Goal: Task Accomplishment & Management: Manage account settings

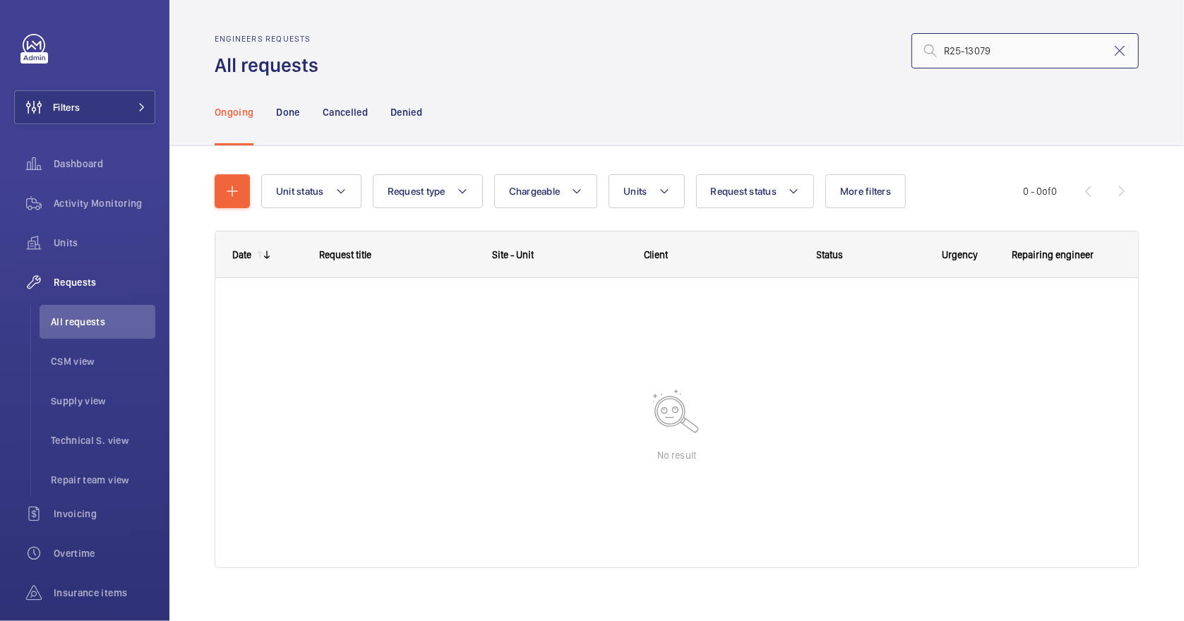
drag, startPoint x: 978, startPoint y: 53, endPoint x: 865, endPoint y: 50, distance: 113.0
click at [865, 50] on div "R25-13079" at bounding box center [733, 51] width 812 height 34
paste input "82"
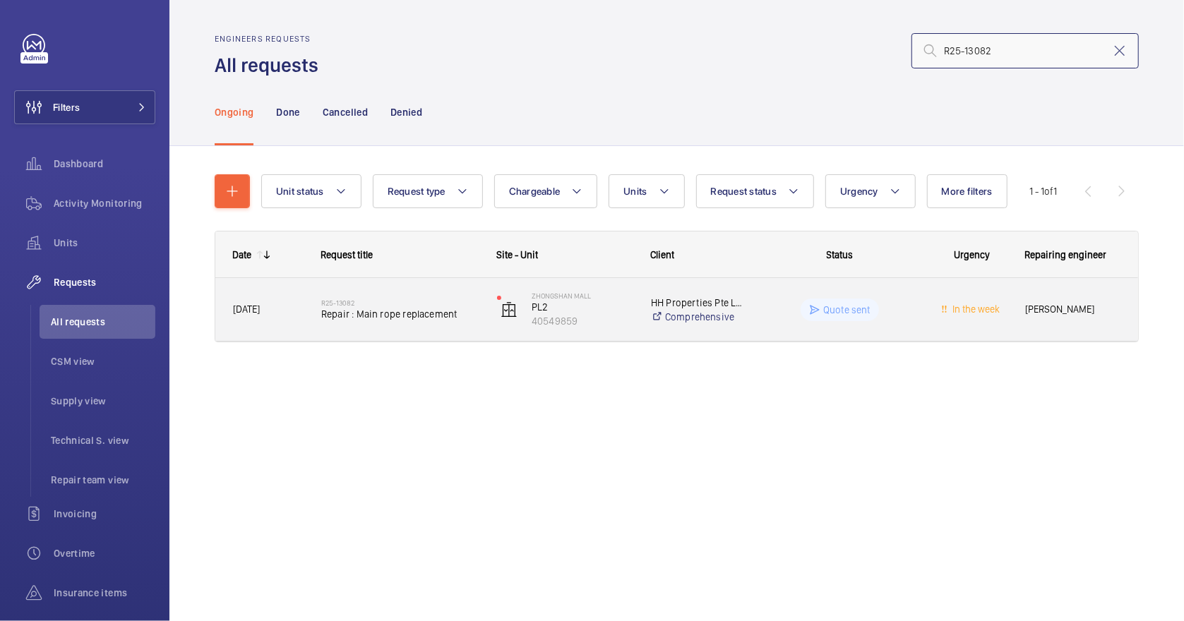
type input "R25-13082"
click at [477, 311] on span "Repair : Main rope replacement" at bounding box center [399, 314] width 157 height 14
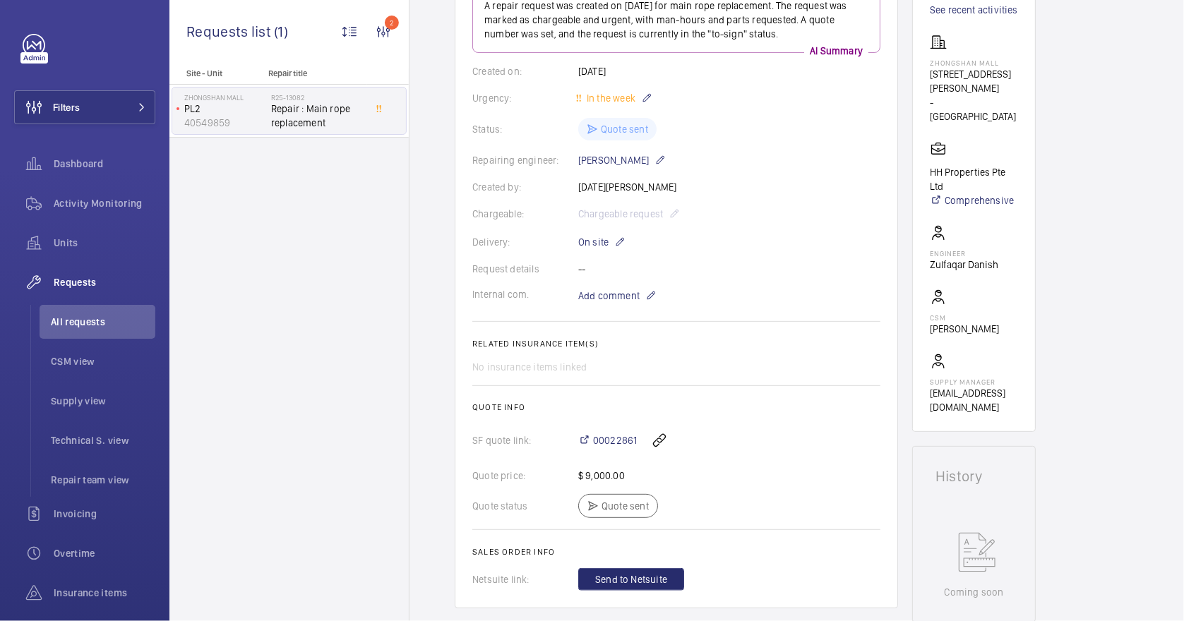
scroll to position [282, 0]
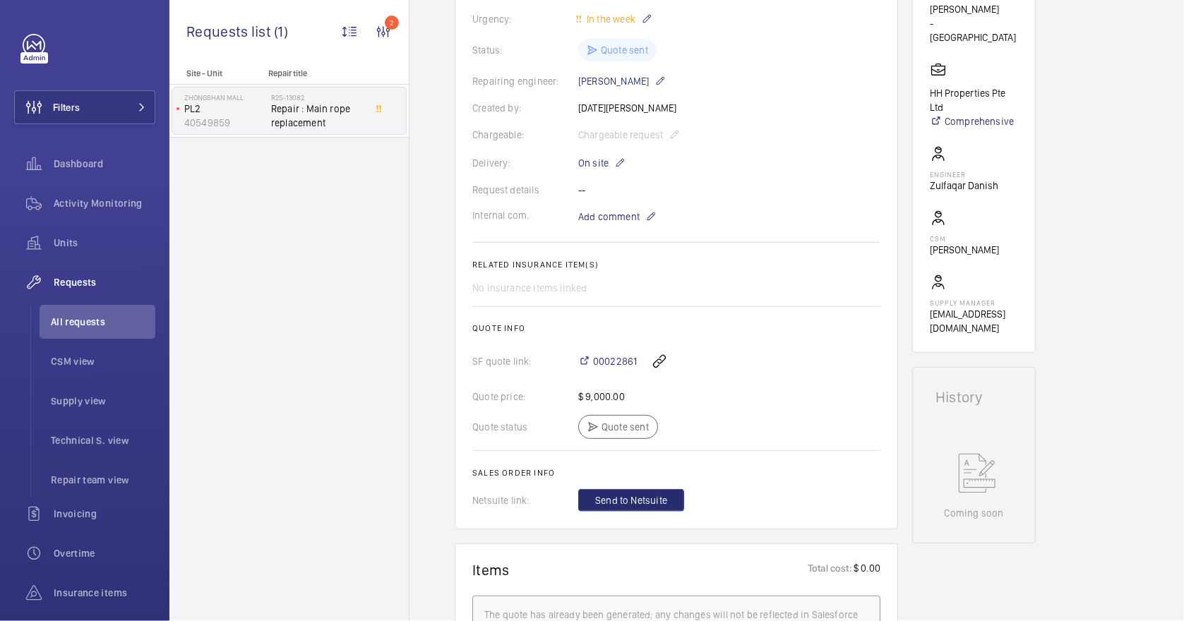
click at [647, 502] on span "Send to Netsuite" at bounding box center [631, 500] width 72 height 14
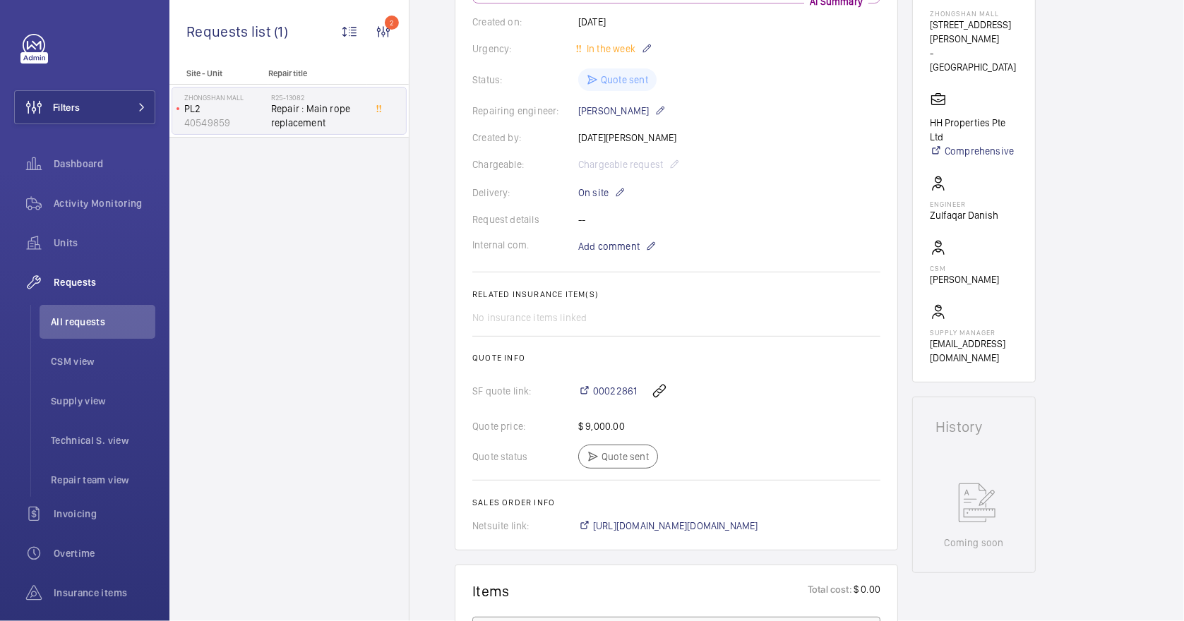
scroll to position [376, 0]
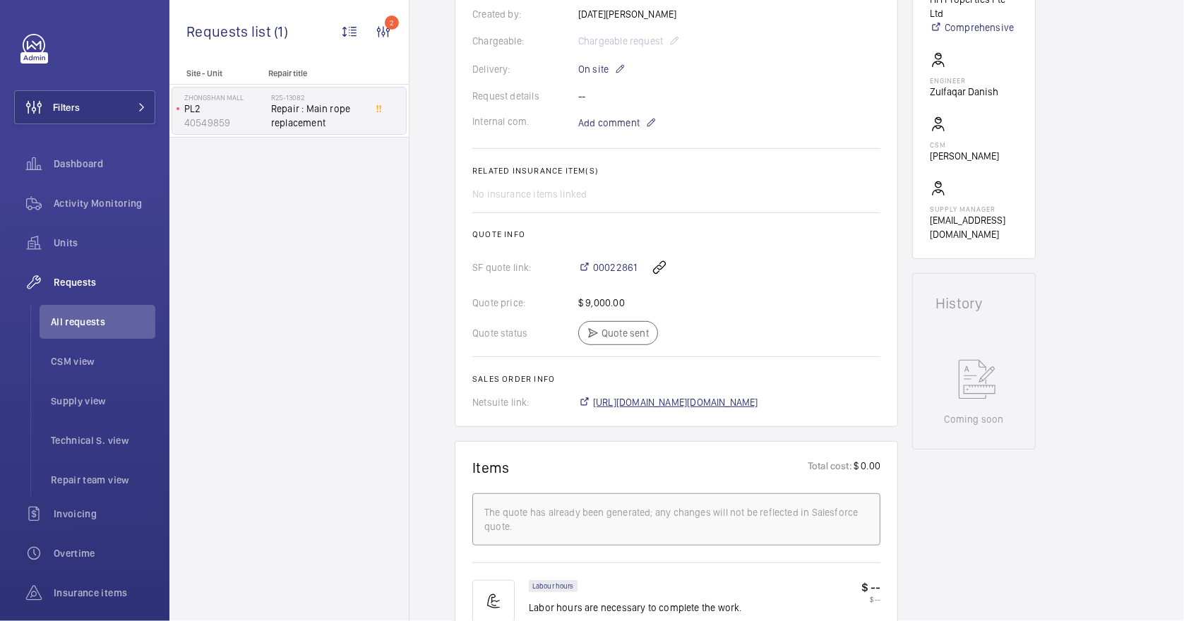
click at [707, 404] on span "[URL][DOMAIN_NAME][DOMAIN_NAME]" at bounding box center [675, 402] width 165 height 14
drag, startPoint x: 592, startPoint y: 254, endPoint x: 640, endPoint y: 259, distance: 49.0
click at [640, 259] on div "00022861" at bounding box center [729, 268] width 302 height 34
copy div "00022861"
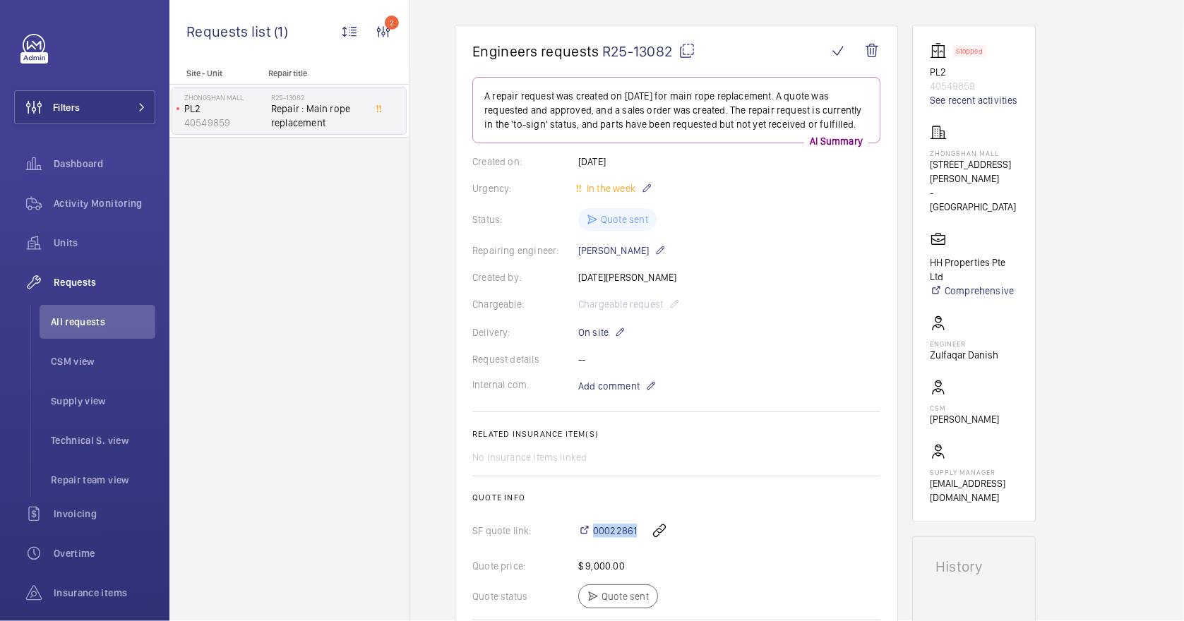
scroll to position [94, 0]
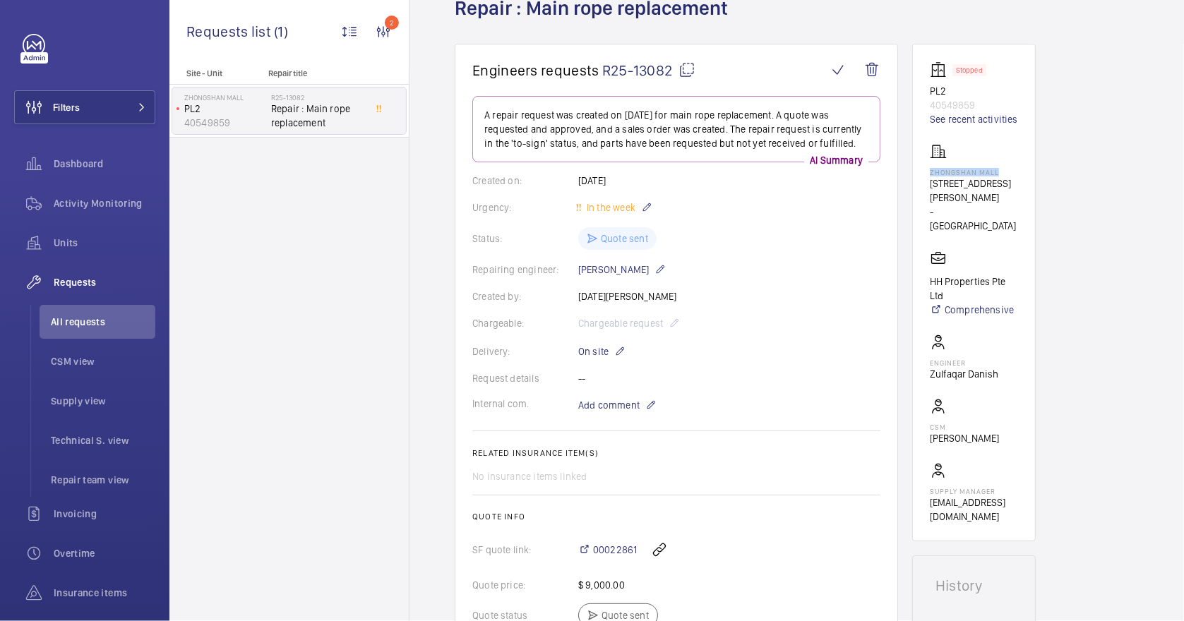
drag, startPoint x: 1000, startPoint y: 173, endPoint x: 923, endPoint y: 172, distance: 76.2
click at [923, 172] on wm-front-card "Stopped PL2 40549859 See recent activities [GEOGRAPHIC_DATA] [STREET_ADDRESS][P…" at bounding box center [974, 293] width 124 height 498
drag, startPoint x: 923, startPoint y: 172, endPoint x: 943, endPoint y: 172, distance: 19.8
copy p "Zhongshan Mall"
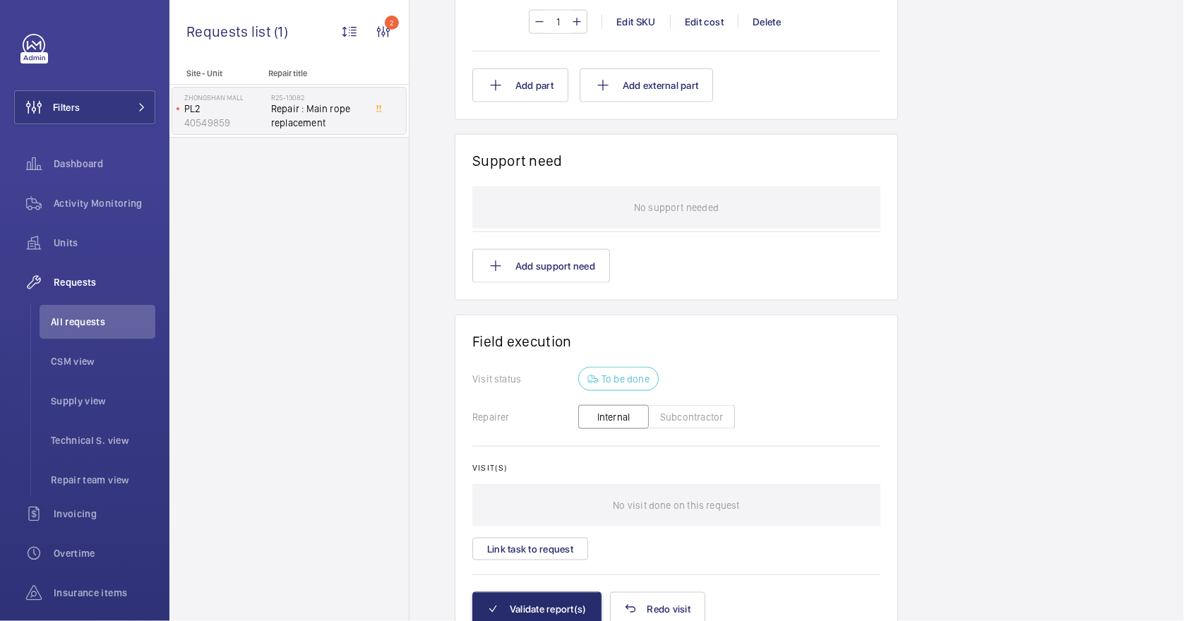
scroll to position [1201, 0]
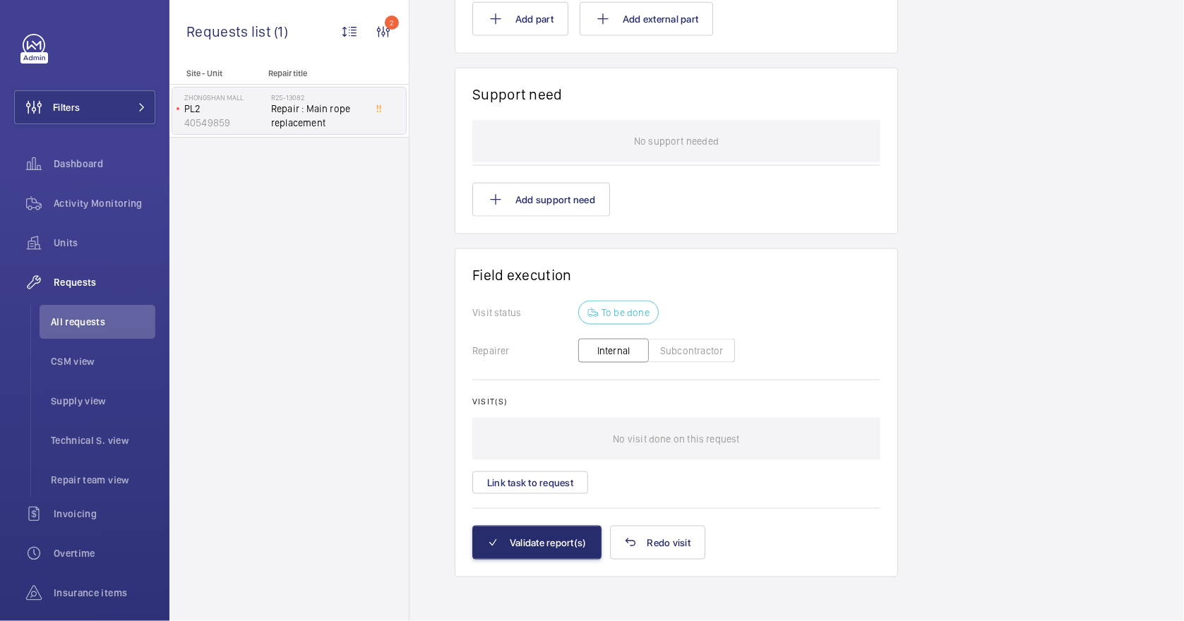
click at [658, 339] on button "Subcontractor" at bounding box center [691, 351] width 87 height 24
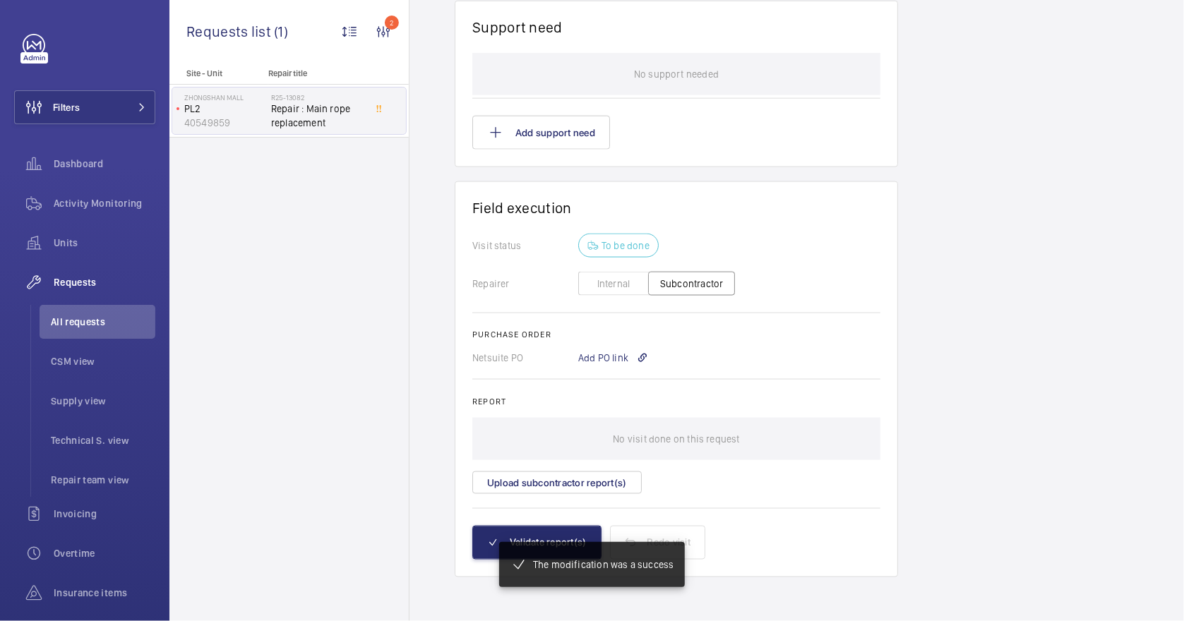
scroll to position [1268, 0]
click at [607, 354] on div "Add PO link" at bounding box center [613, 358] width 70 height 14
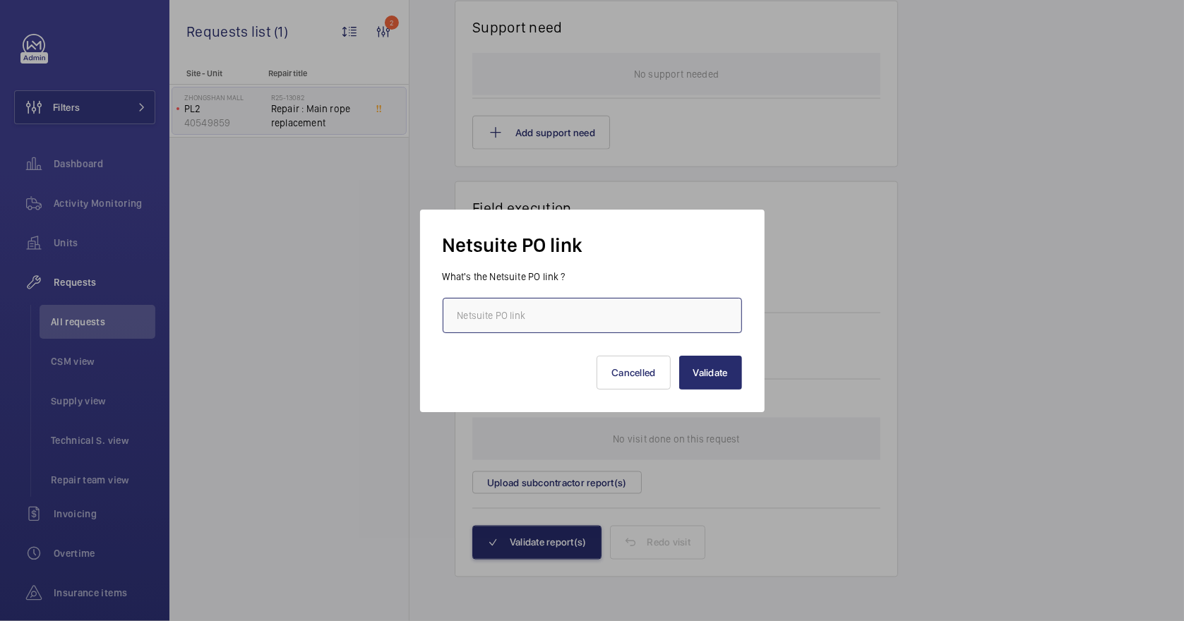
click at [543, 312] on input "text" at bounding box center [592, 315] width 299 height 35
paste input "[URL][DOMAIN_NAME][DOMAIN_NAME]"
type input "[URL][DOMAIN_NAME][DOMAIN_NAME]"
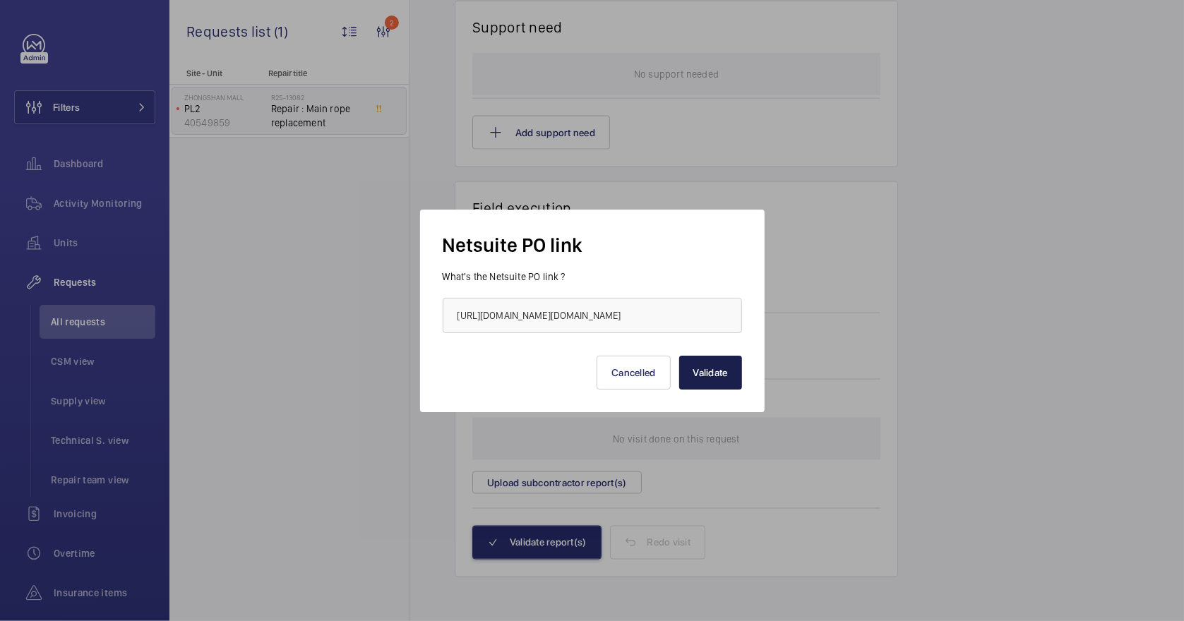
click at [721, 380] on button "Validate" at bounding box center [710, 373] width 63 height 34
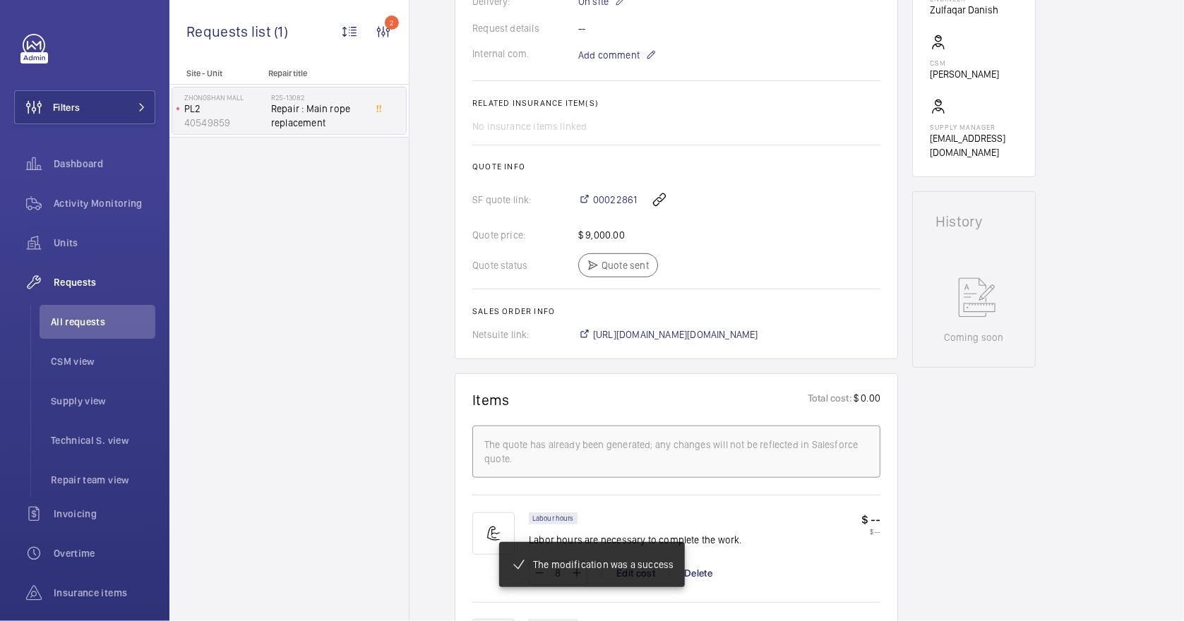
scroll to position [498, 0]
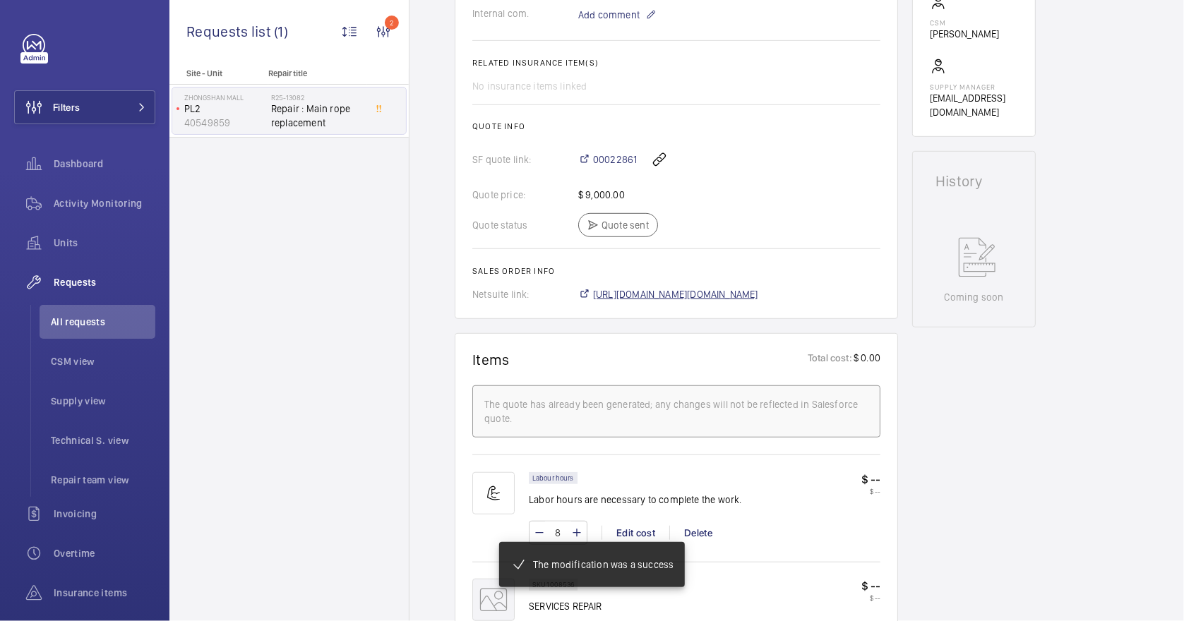
click at [758, 294] on span "[URL][DOMAIN_NAME][DOMAIN_NAME]" at bounding box center [675, 294] width 165 height 14
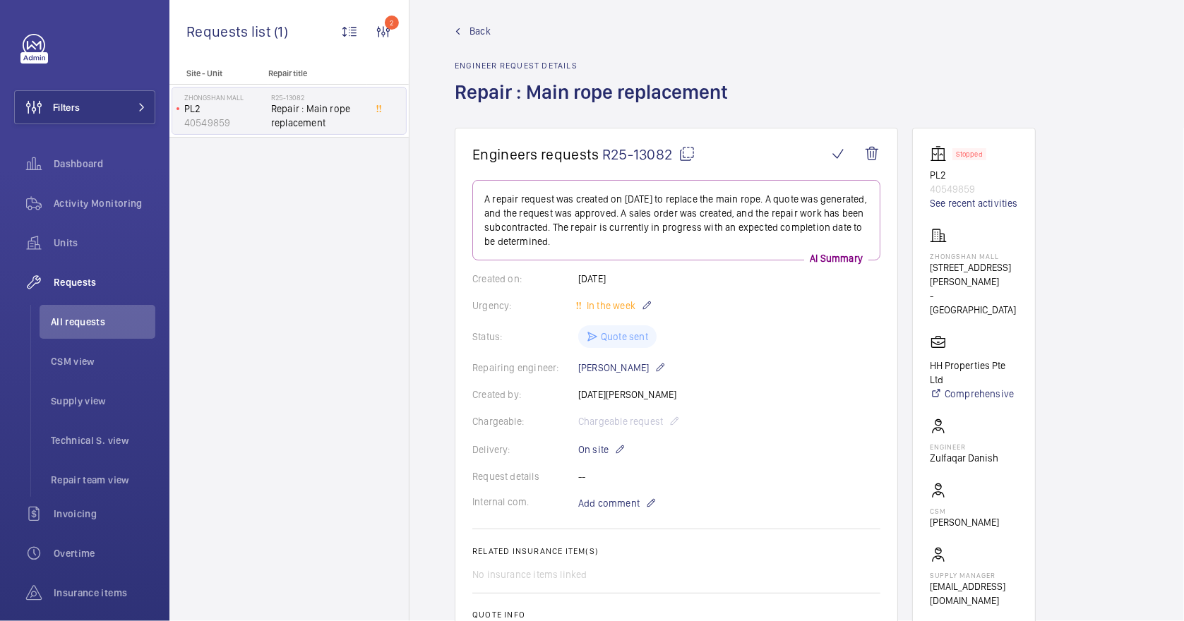
scroll to position [0, 0]
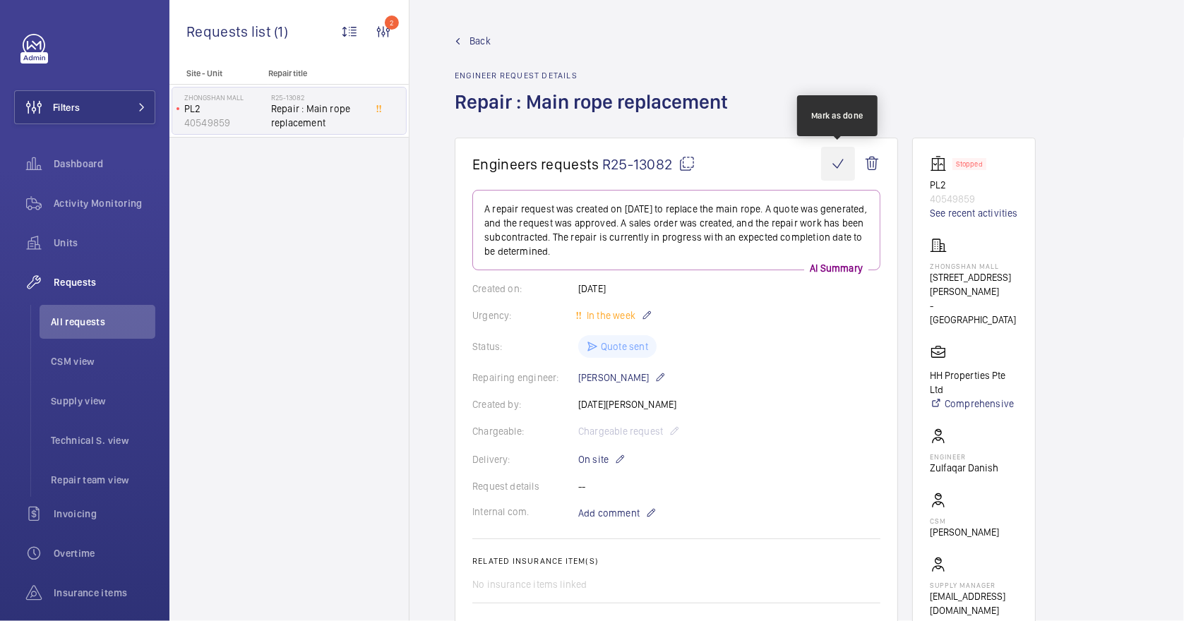
click at [829, 164] on wm-front-icon-button at bounding box center [838, 164] width 34 height 34
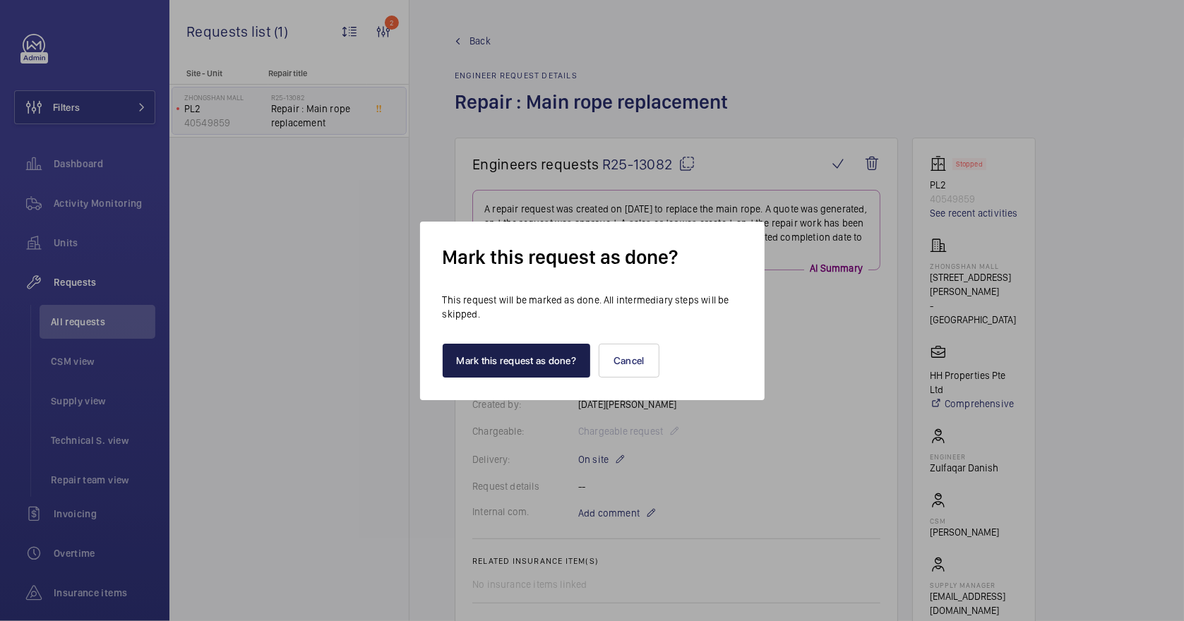
click at [503, 376] on button "Mark this request as done?" at bounding box center [517, 361] width 148 height 34
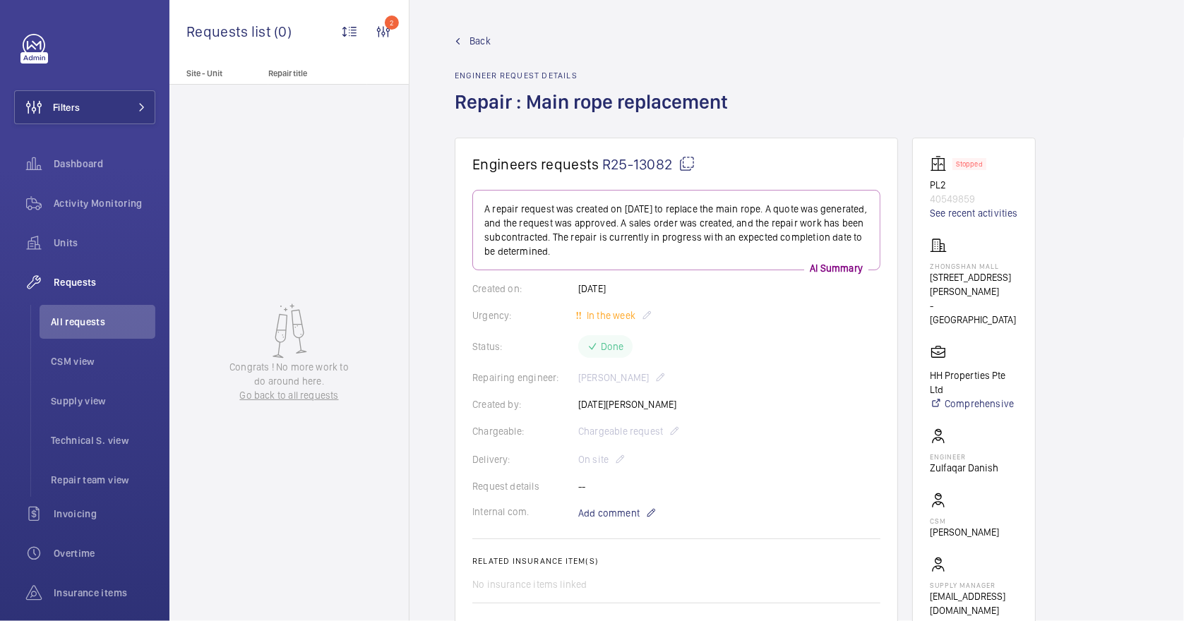
click at [480, 40] on span "Back" at bounding box center [479, 41] width 21 height 14
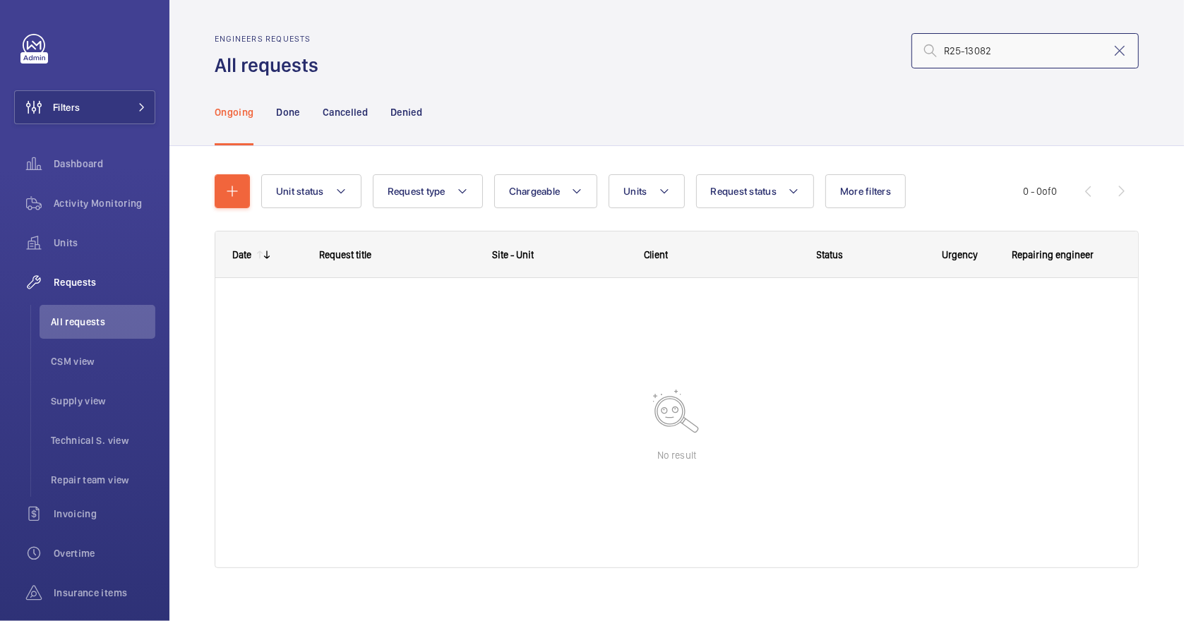
drag, startPoint x: 994, startPoint y: 61, endPoint x: 788, endPoint y: 59, distance: 206.1
click at [788, 59] on div "R25-13082" at bounding box center [733, 51] width 812 height 34
paste input "[URL][DOMAIN_NAME][DOMAIN_NAME]"
type input "h"
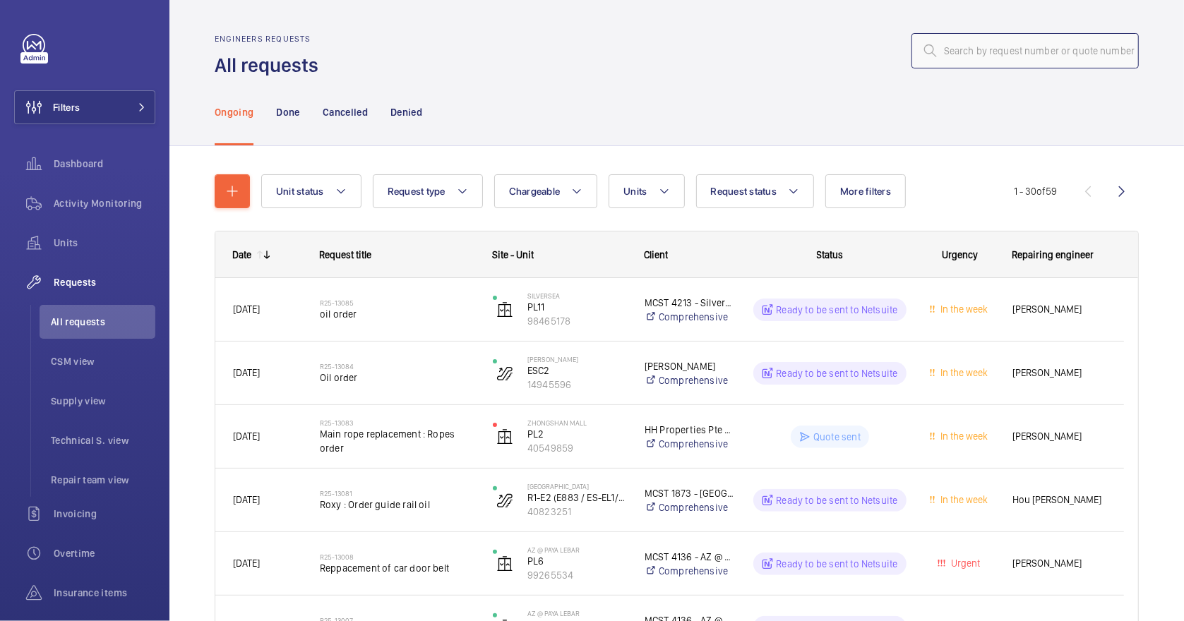
paste input "R25-13083"
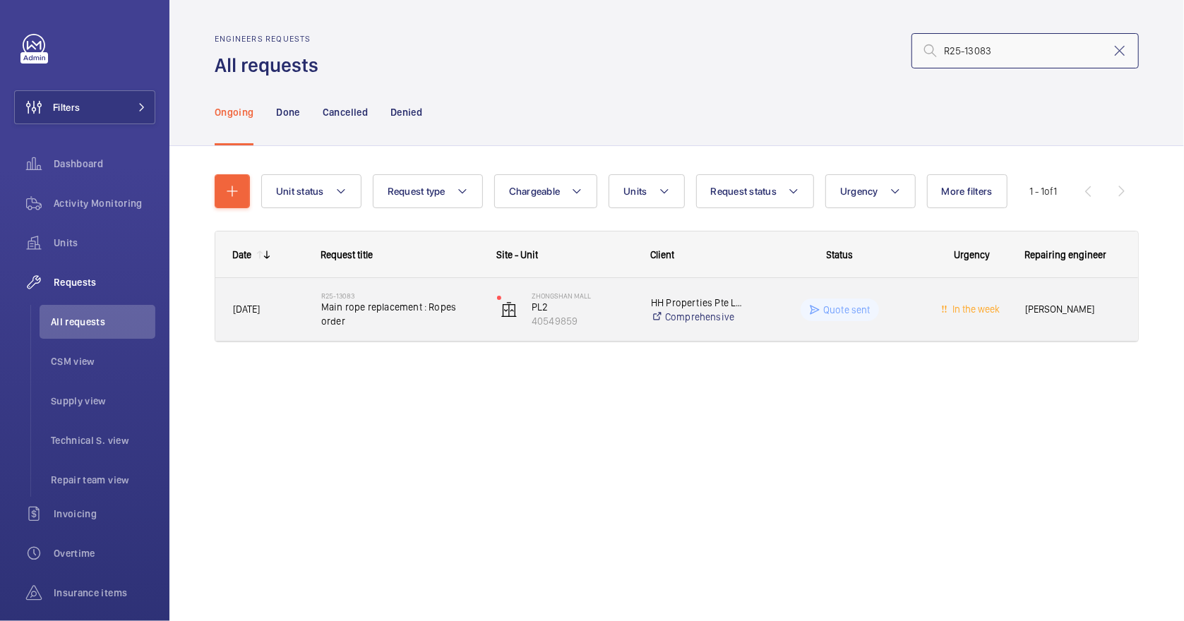
type input "R25-13083"
click at [364, 320] on span "Main rope replacement : Ropes order" at bounding box center [399, 314] width 157 height 28
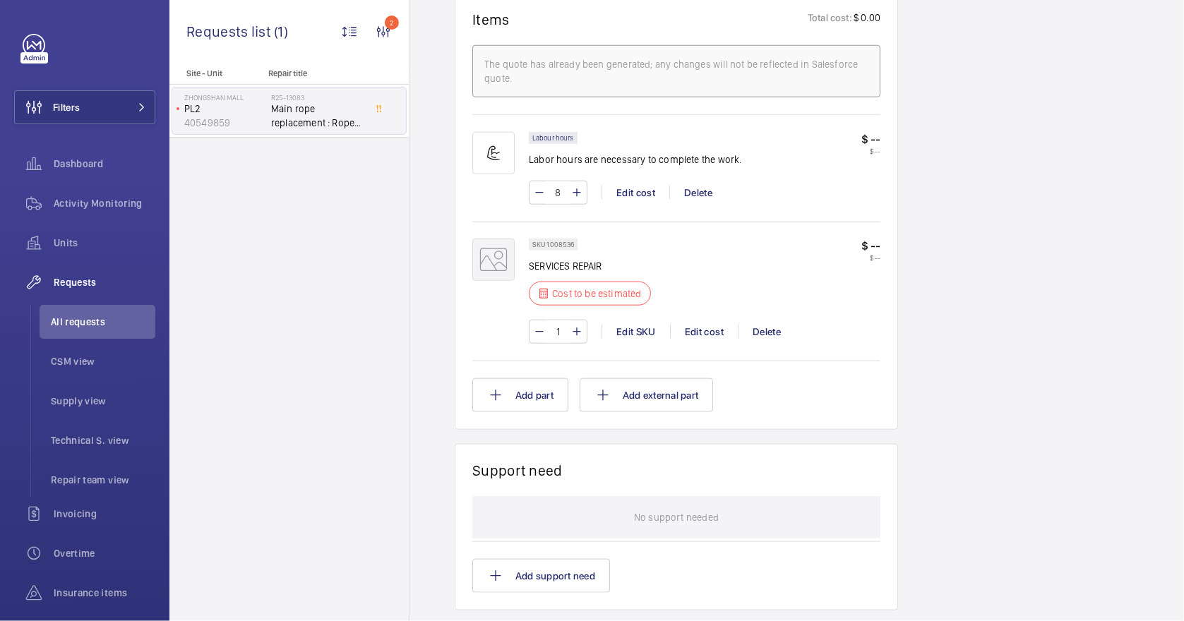
scroll to position [470, 0]
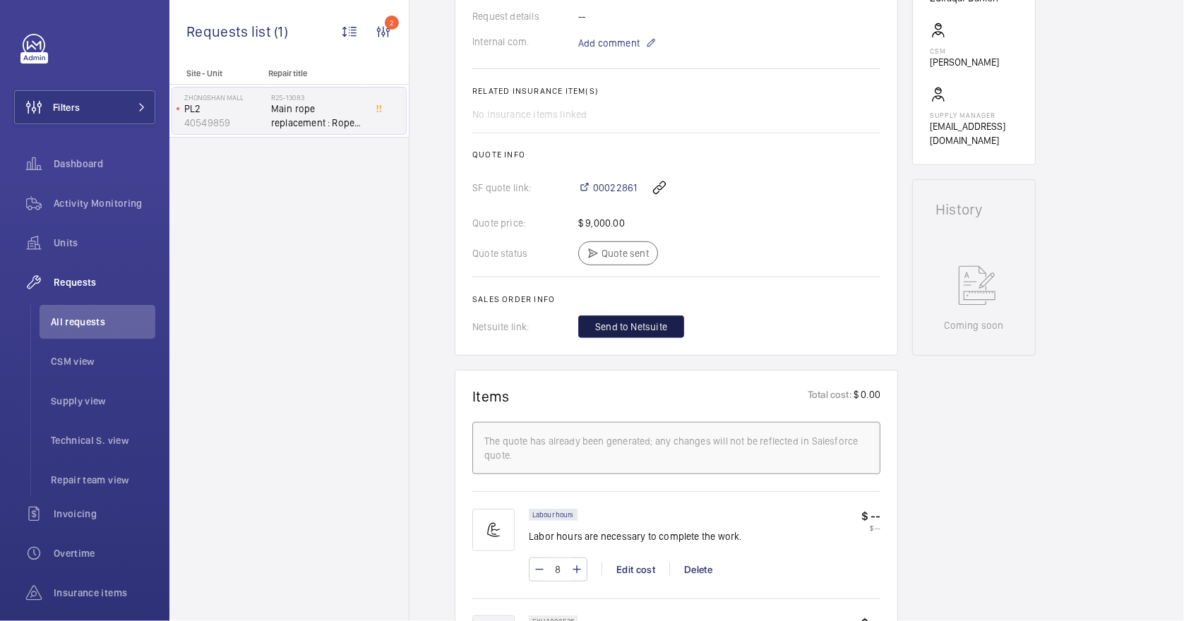
click at [664, 320] on span "Send to Netsuite" at bounding box center [631, 327] width 72 height 14
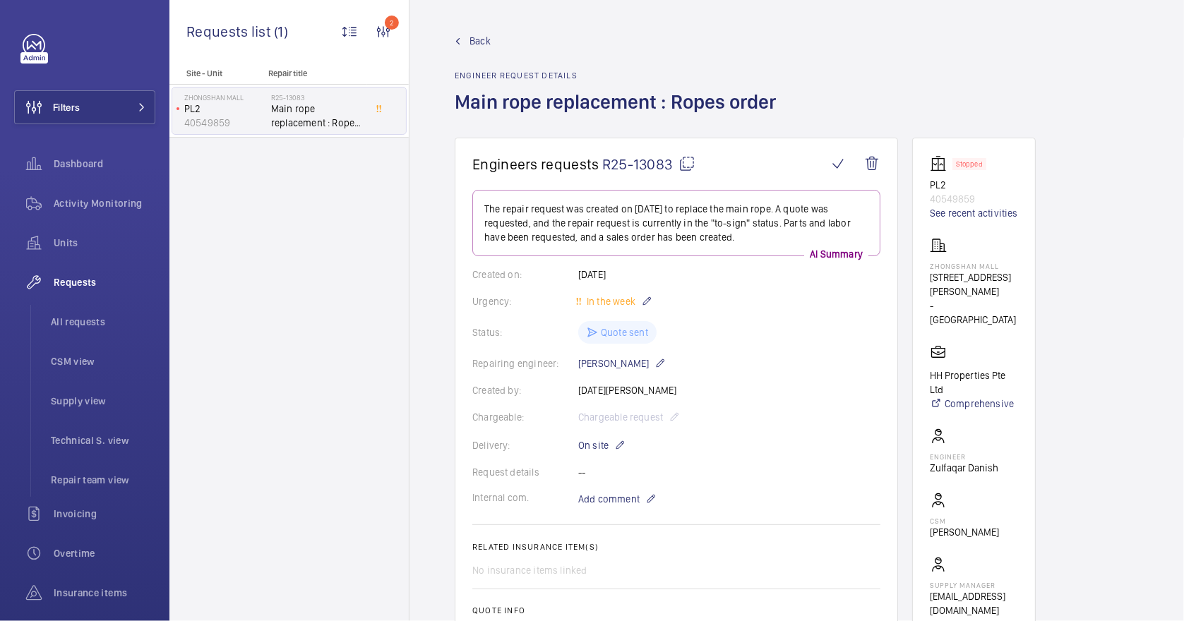
scroll to position [376, 0]
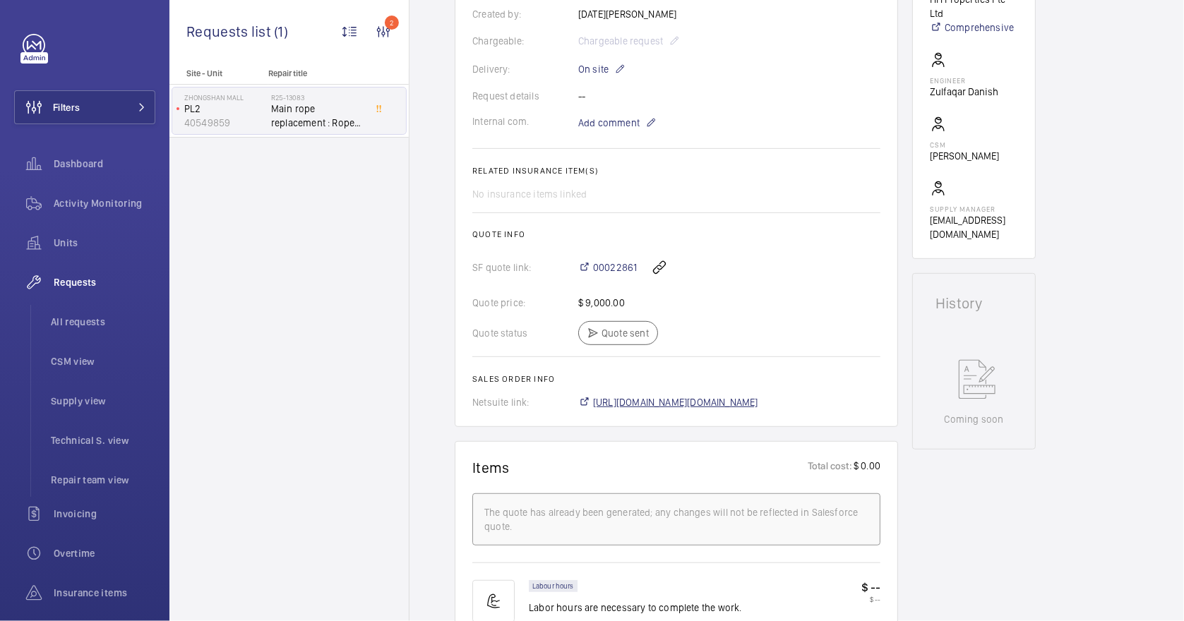
click at [690, 407] on span "[URL][DOMAIN_NAME][DOMAIN_NAME]" at bounding box center [675, 402] width 165 height 14
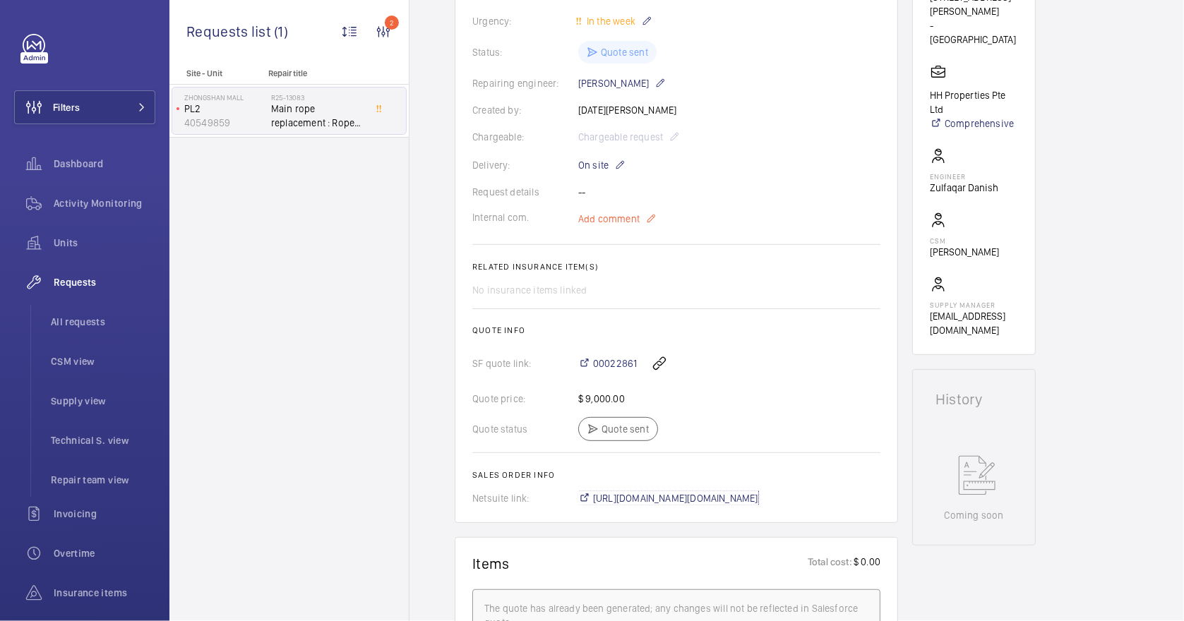
scroll to position [282, 0]
drag, startPoint x: 589, startPoint y: 345, endPoint x: 638, endPoint y: 347, distance: 49.5
click at [638, 347] on div "00022861" at bounding box center [729, 361] width 302 height 34
copy div "00022861"
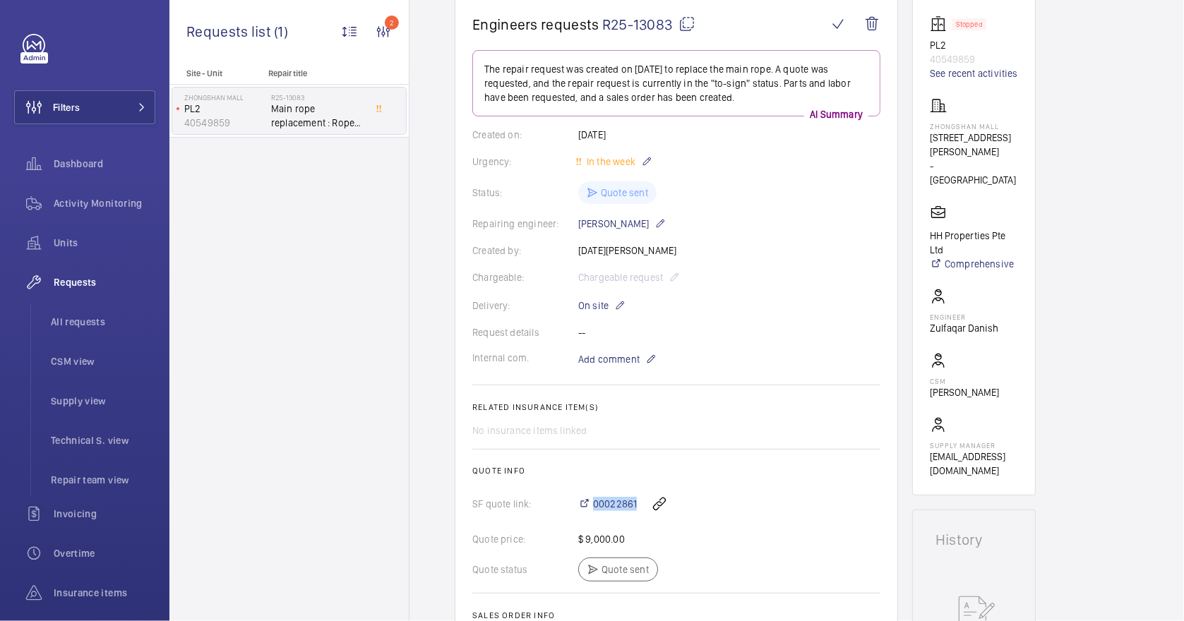
scroll to position [0, 0]
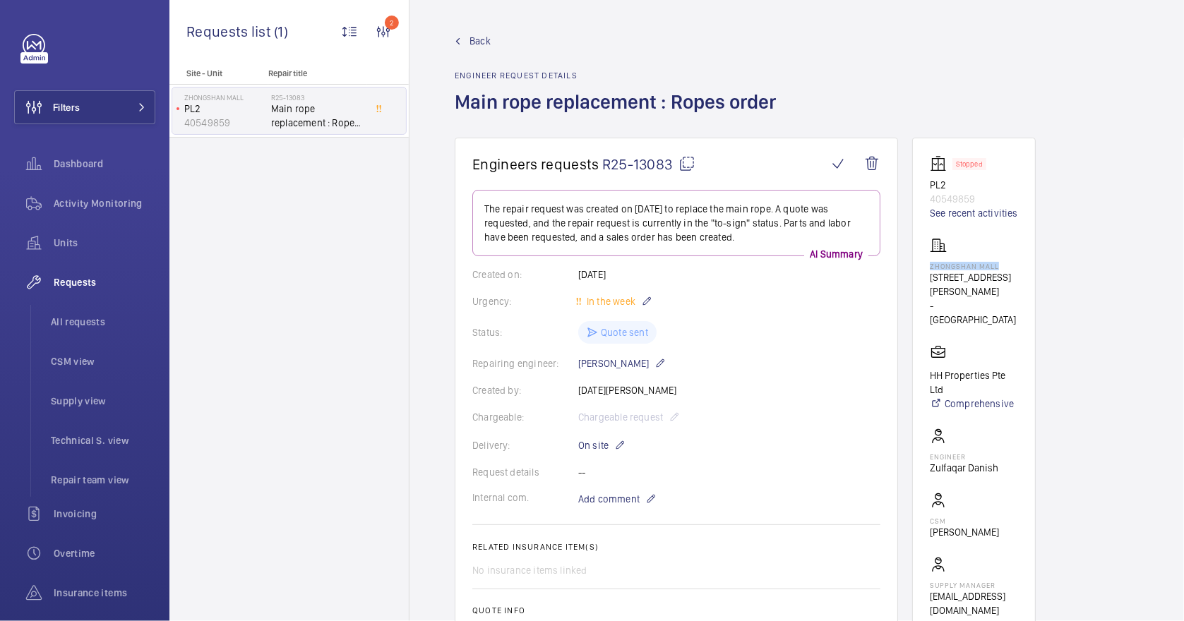
drag, startPoint x: 1001, startPoint y: 268, endPoint x: 925, endPoint y: 265, distance: 76.3
click at [925, 265] on wm-front-card "Stopped PL2 40549859 See recent activities [GEOGRAPHIC_DATA] [STREET_ADDRESS][P…" at bounding box center [974, 387] width 124 height 498
drag, startPoint x: 925, startPoint y: 265, endPoint x: 933, endPoint y: 267, distance: 8.0
copy p "Zhongshan Mall"
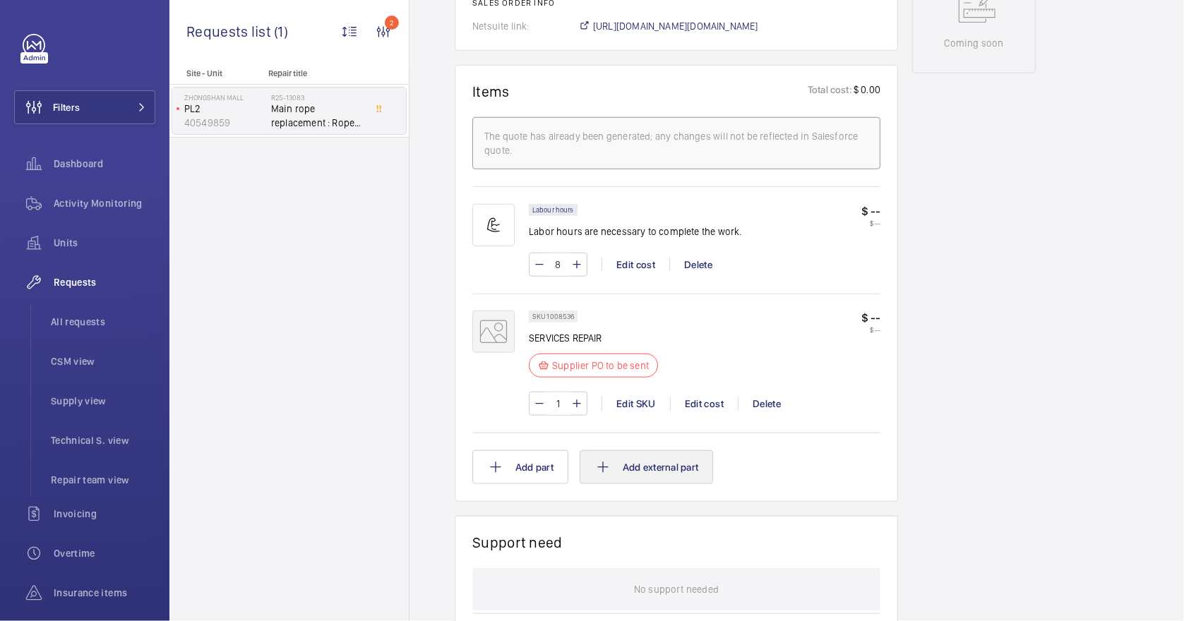
scroll to position [1035, 0]
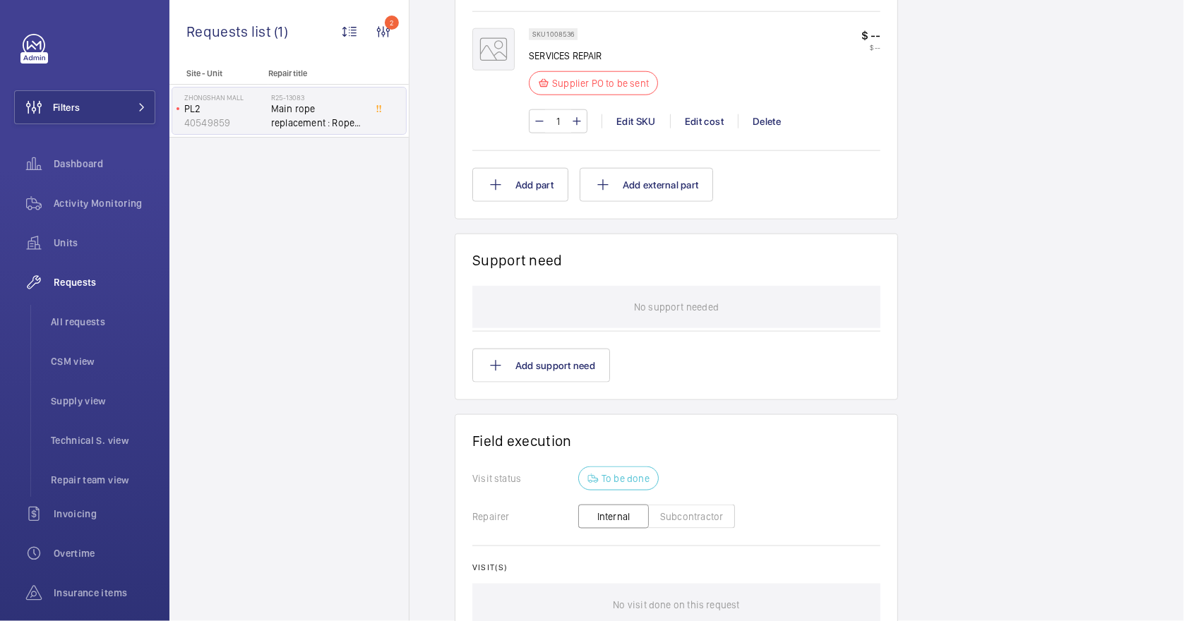
click at [673, 514] on button "Subcontractor" at bounding box center [691, 517] width 87 height 24
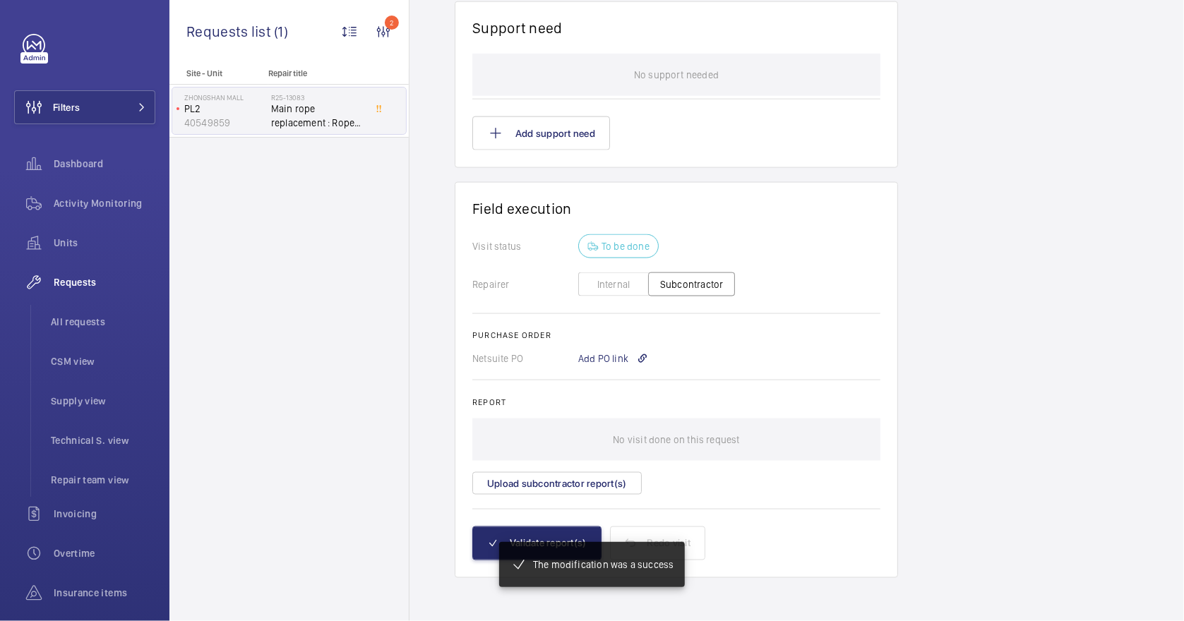
scroll to position [1282, 0]
click at [603, 358] on div "Add PO link" at bounding box center [613, 358] width 70 height 14
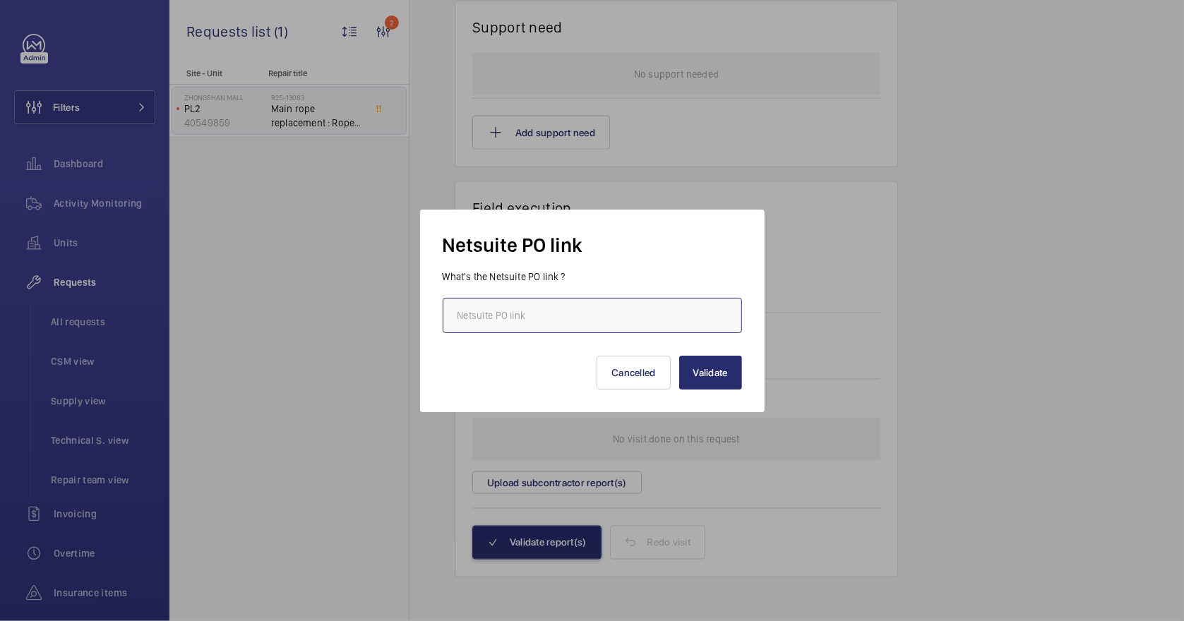
click at [510, 313] on input "text" at bounding box center [592, 315] width 299 height 35
paste input "[URL][DOMAIN_NAME][DOMAIN_NAME]"
type input "[URL][DOMAIN_NAME][DOMAIN_NAME]"
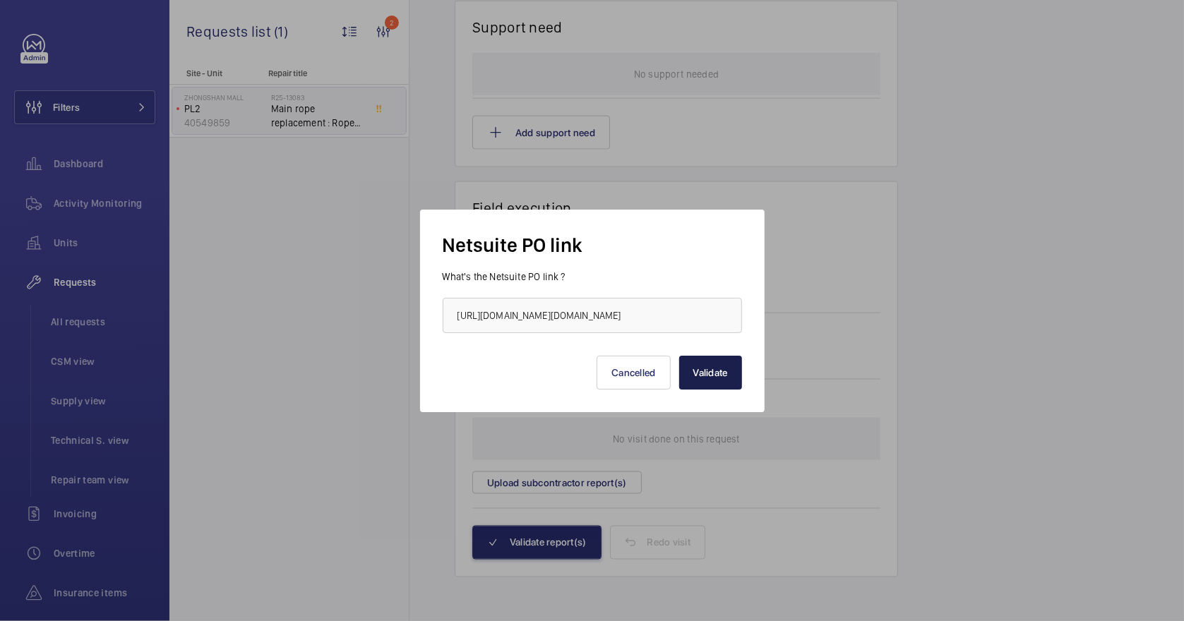
click at [708, 372] on button "Validate" at bounding box center [710, 373] width 63 height 34
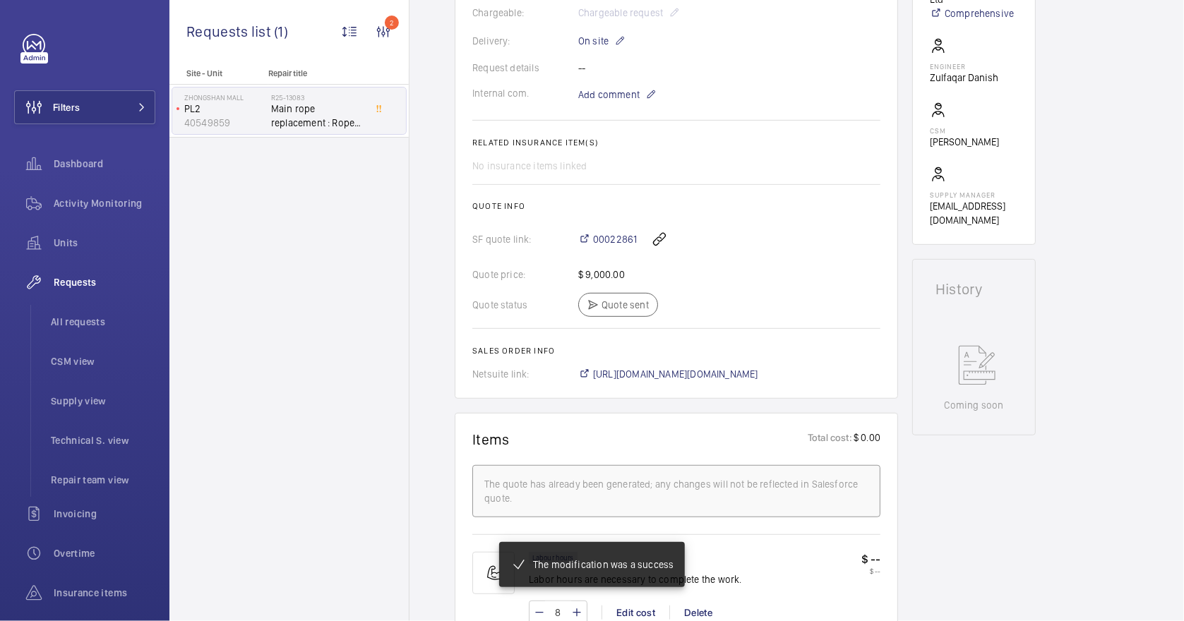
scroll to position [404, 0]
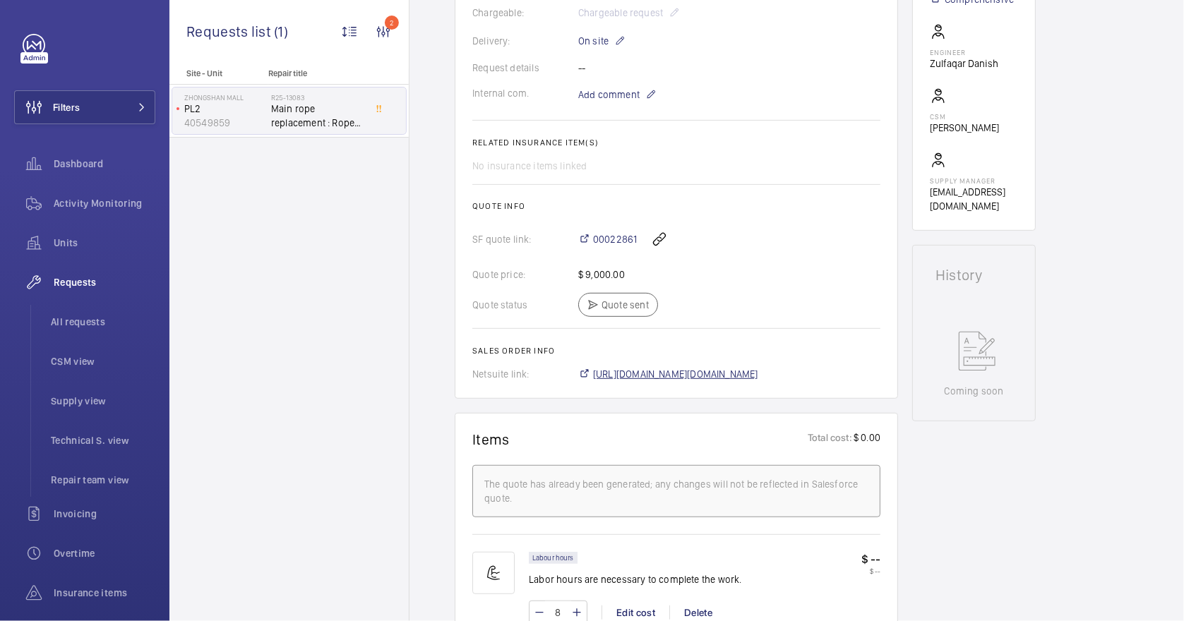
click at [758, 376] on span "[URL][DOMAIN_NAME][DOMAIN_NAME]" at bounding box center [675, 374] width 165 height 14
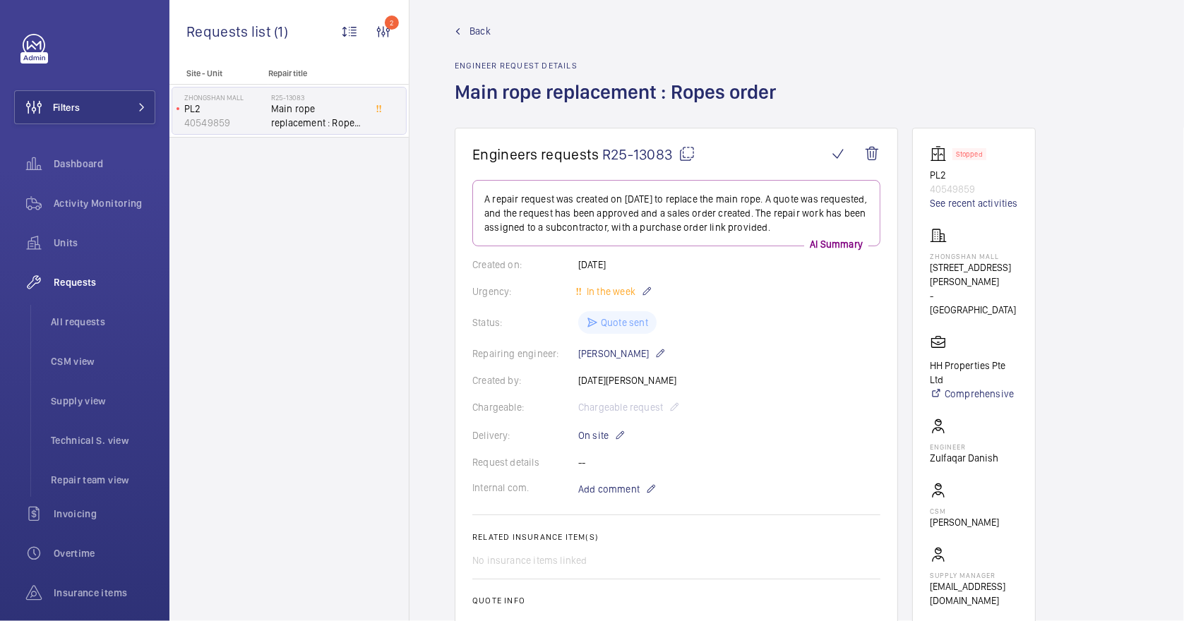
scroll to position [0, 0]
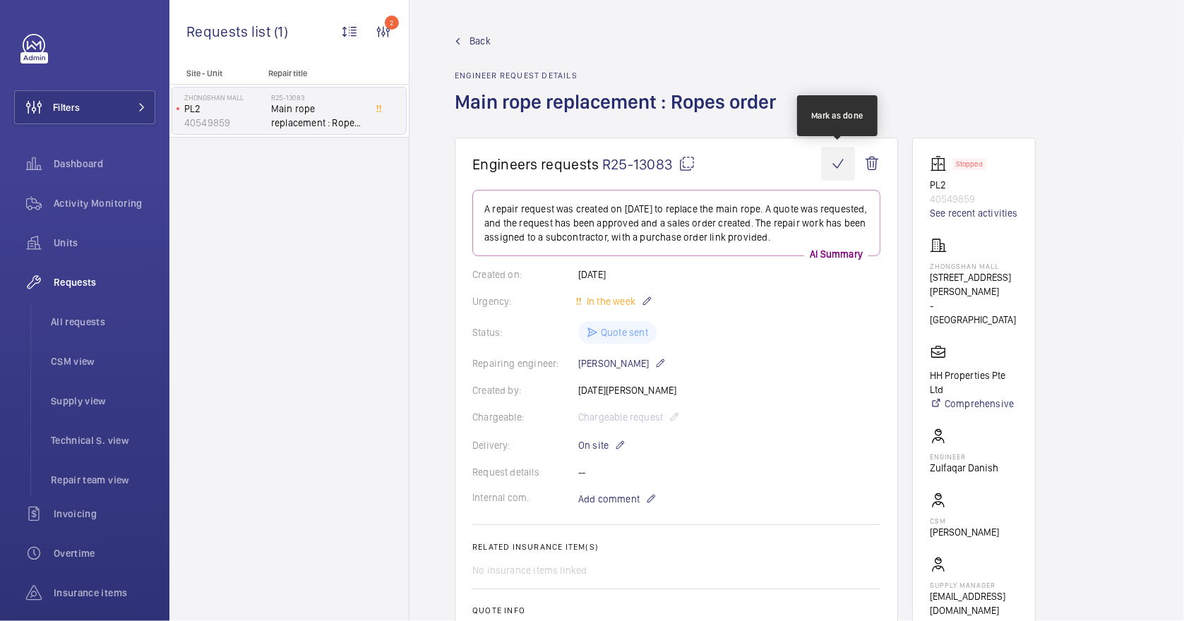
click at [836, 164] on wm-front-icon-button at bounding box center [838, 164] width 34 height 34
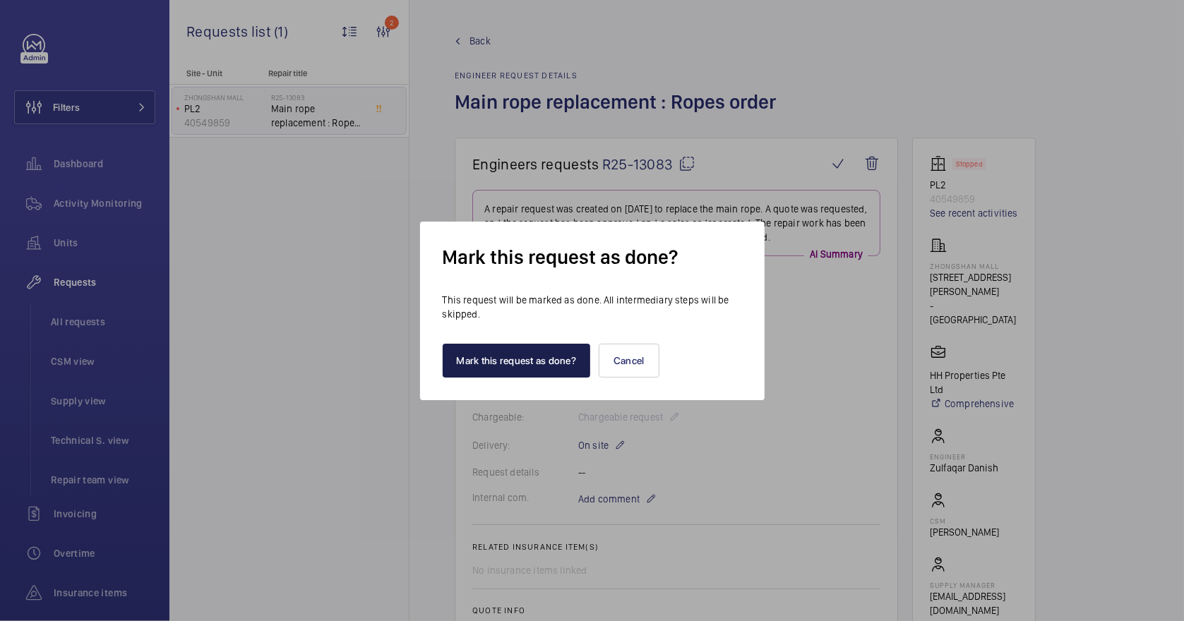
click at [537, 360] on button "Mark this request as done?" at bounding box center [517, 361] width 148 height 34
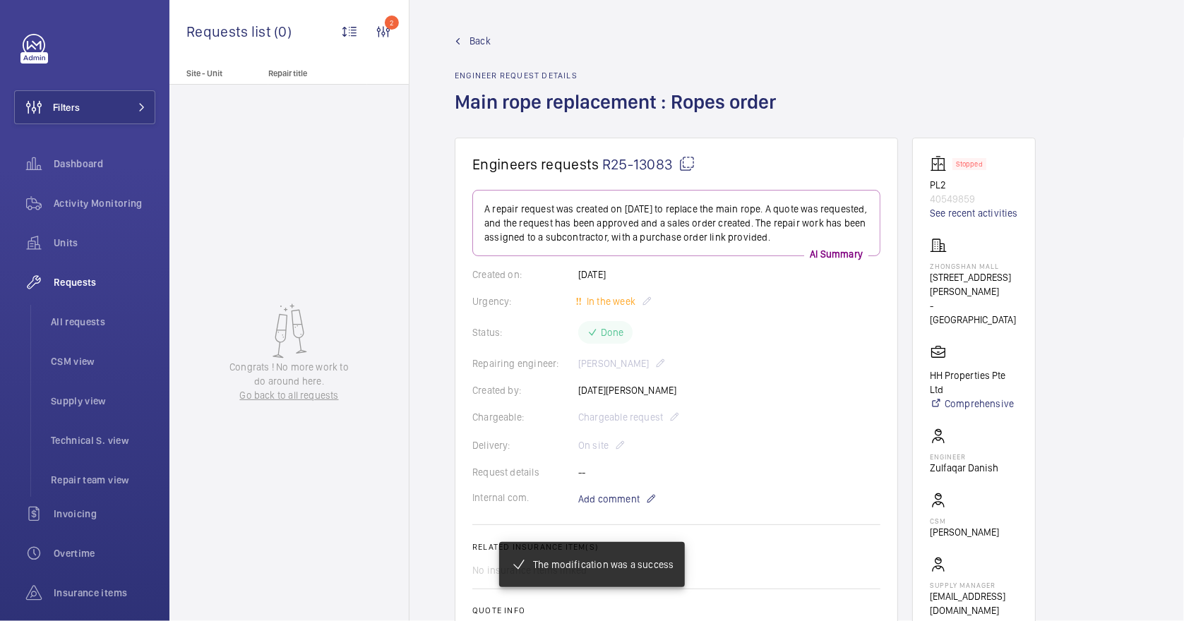
click at [472, 37] on span "Back" at bounding box center [479, 41] width 21 height 14
